Goal: Navigation & Orientation: Understand site structure

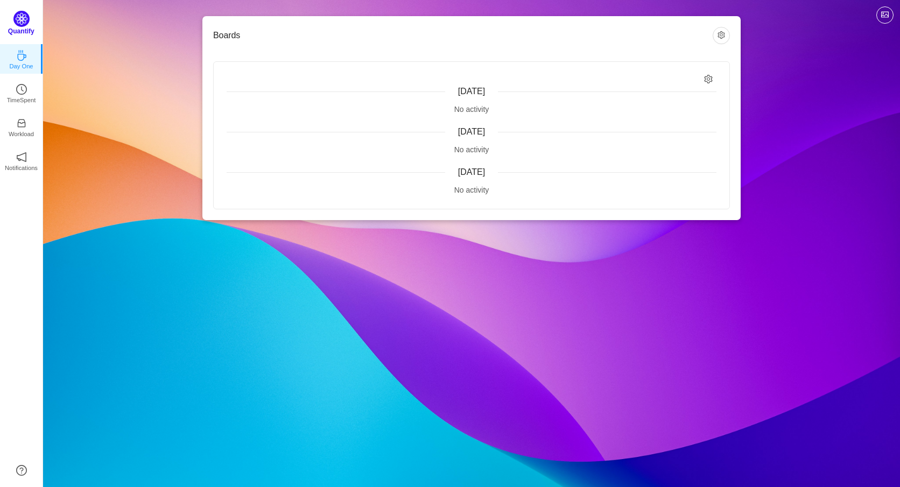
click at [19, 22] on img at bounding box center [21, 19] width 16 height 16
